Goal: Navigation & Orientation: Find specific page/section

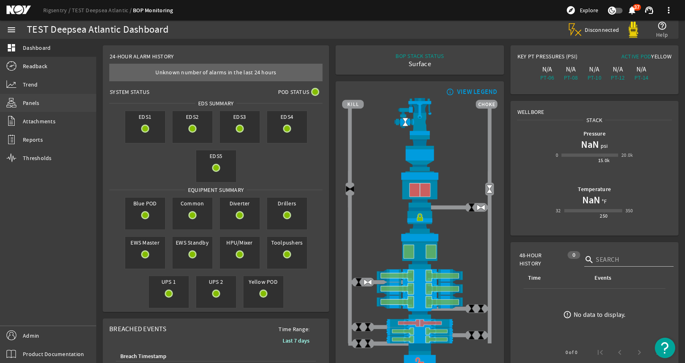
click at [49, 100] on link "Panels" at bounding box center [48, 103] width 96 height 18
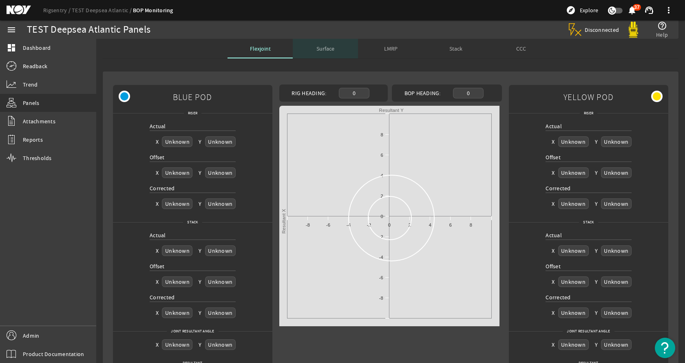
click at [308, 49] on div "Surface" at bounding box center [325, 49] width 65 height 20
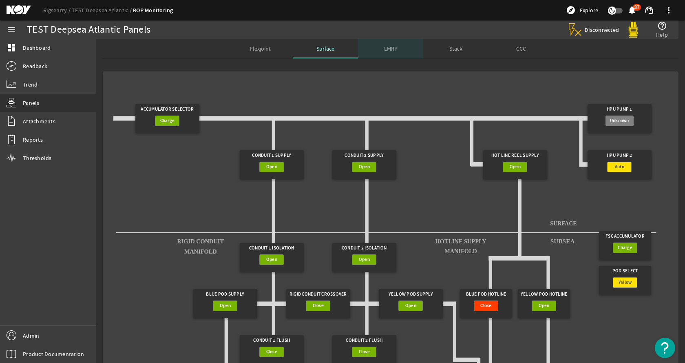
click at [398, 46] on div "LMRP" at bounding box center [390, 49] width 65 height 20
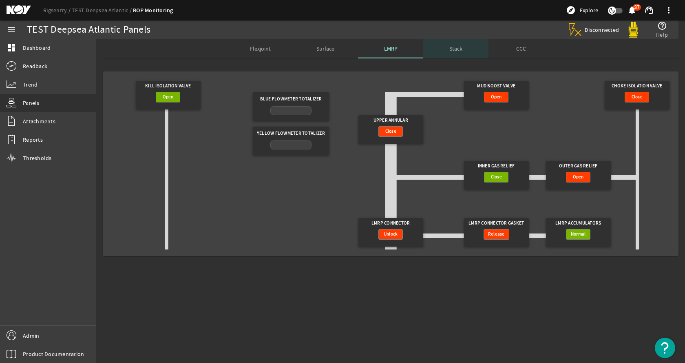
click at [443, 44] on div "Stack" at bounding box center [455, 49] width 65 height 20
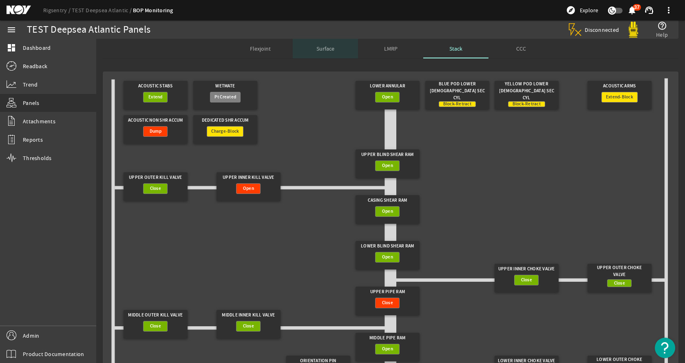
click at [329, 40] on span "Surface" at bounding box center [326, 49] width 18 height 20
